Goal: Information Seeking & Learning: Learn about a topic

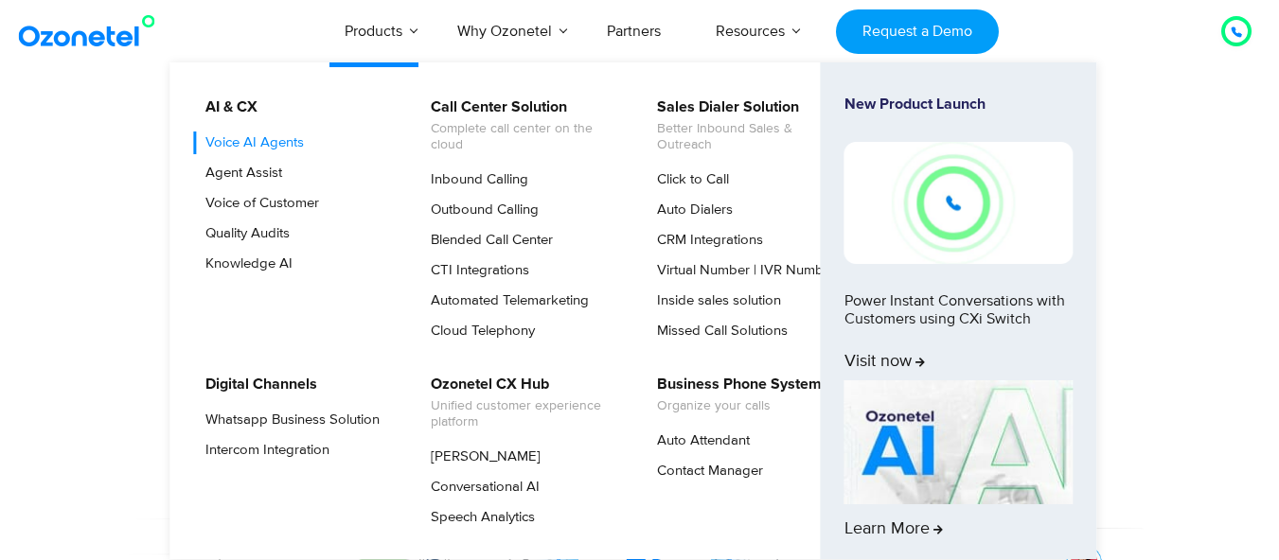
click at [296, 142] on link "Voice AI Agents" at bounding box center [250, 143] width 114 height 23
